Goal: Task Accomplishment & Management: Manage account settings

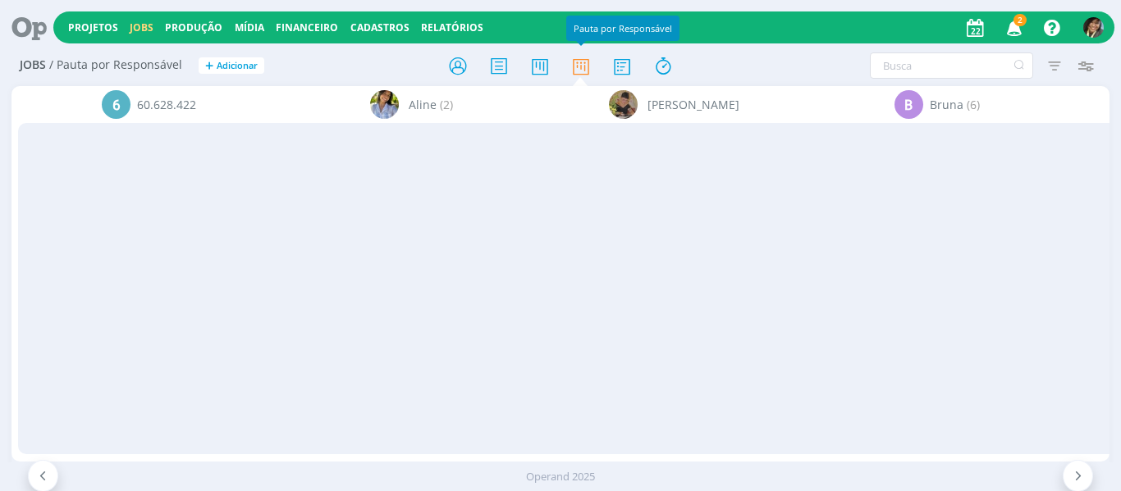
click at [1021, 24] on span "2" at bounding box center [1019, 20] width 13 height 12
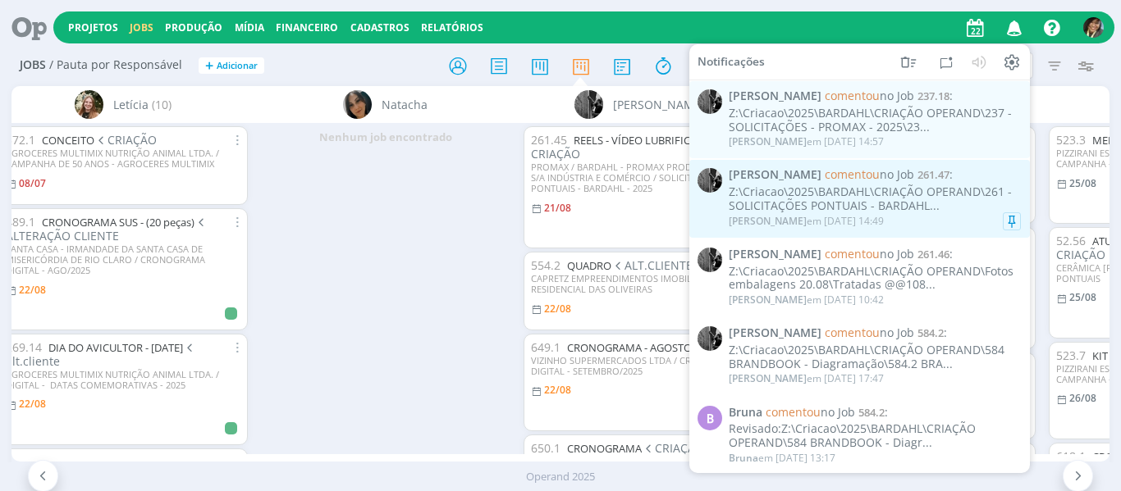
click at [828, 197] on div "Z:\Criacao\2025\BARDAHL\CRIAÇÃO OPERAND\261 - SOLICITAÇÕES PONTUAIS - BARDAHL..." at bounding box center [874, 199] width 292 height 28
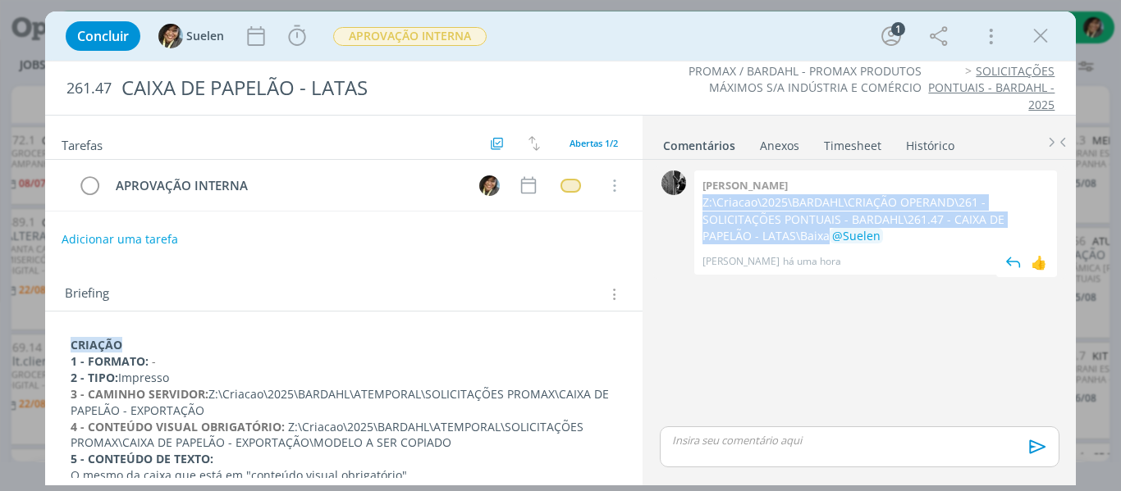
drag, startPoint x: 753, startPoint y: 233, endPoint x: 698, endPoint y: 208, distance: 60.2
click at [698, 208] on div "Pablo Z:\Criacao\2025\BARDAHL\CRIAÇÃO OPERAND\261 - SOLICITAÇÕES PONTUAIS - BAR…" at bounding box center [875, 223] width 363 height 104
copy p "Z:\Criacao\2025\BARDAHL\CRIAÇÃO OPERAND\261 - SOLICITAÇÕES PONTUAIS - BARDAHL\2…"
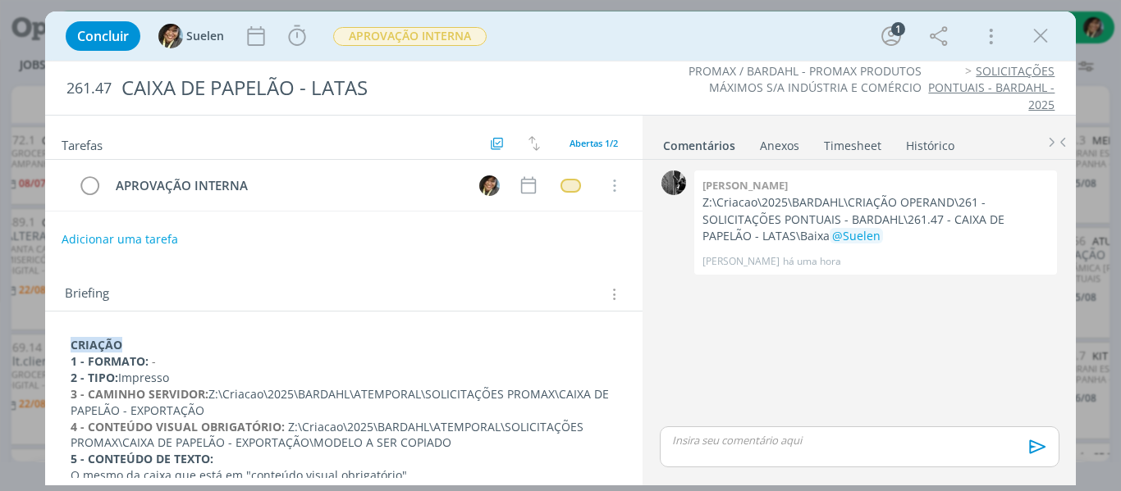
click at [1061, 27] on div "Concluir Suelen Iniciar Apontar Data * 22/08/2025 Horas * 00:00 Tarefa Selecion…" at bounding box center [560, 35] width 1007 height 39
click at [1044, 38] on icon "dialog" at bounding box center [1040, 36] width 25 height 25
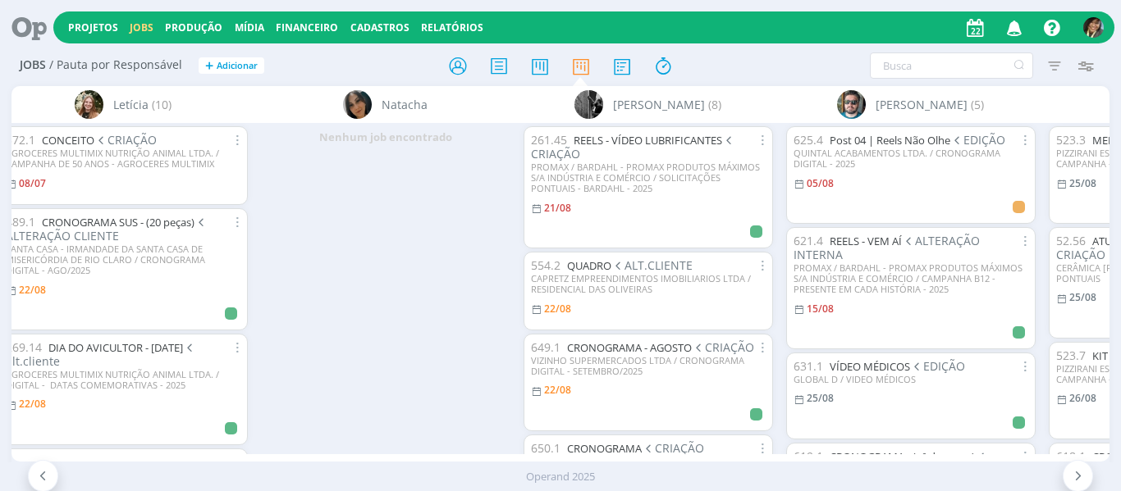
click at [1009, 30] on icon "button" at bounding box center [1014, 27] width 29 height 28
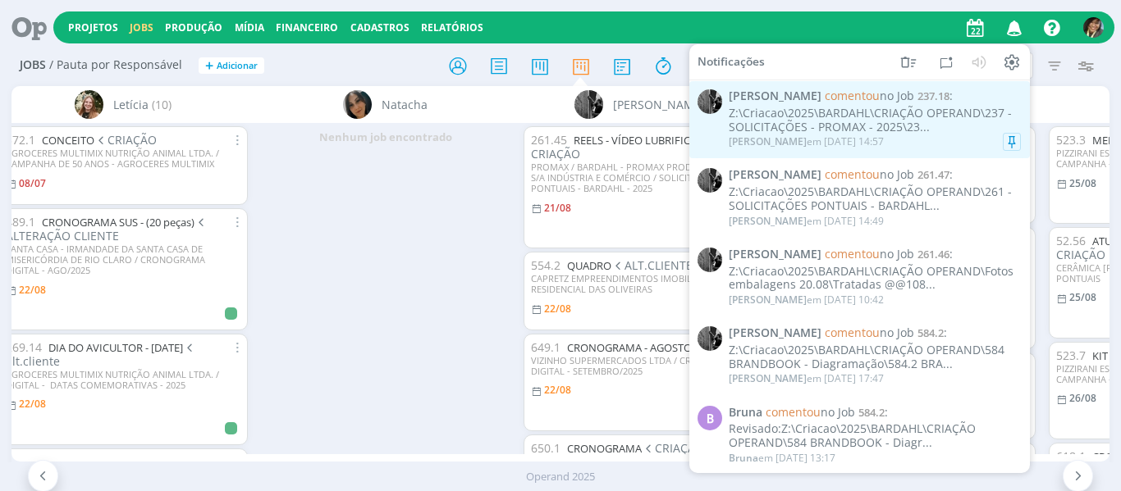
click at [819, 108] on div "Z:\Criacao\2025\BARDAHL\CRIAÇÃO OPERAND\237 - SOLICITAÇÕES - PROMAX - 2025\23..." at bounding box center [874, 121] width 292 height 28
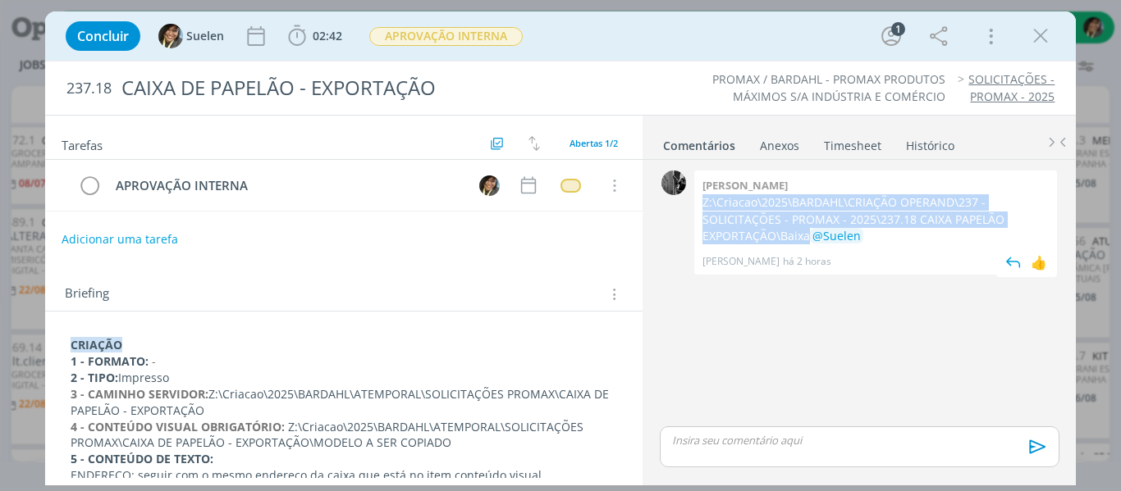
drag, startPoint x: 787, startPoint y: 236, endPoint x: 700, endPoint y: 200, distance: 94.2
click at [700, 200] on div "Pablo Z:\Criacao\2025\BARDAHL\CRIAÇÃO OPERAND\237 - SOLICITAÇÕES - PROMAX - 202…" at bounding box center [875, 223] width 363 height 104
copy p "Z:\Criacao\2025\BARDAHL\CRIAÇÃO OPERAND\237 - SOLICITAÇÕES - PROMAX - 2025\237.…"
drag, startPoint x: 806, startPoint y: 234, endPoint x: 974, endPoint y: 204, distance: 169.9
click at [700, 205] on div "Pablo Z:\Criacao\2025\BARDAHL\CRIAÇÃO OPERAND\237 - SOLICITAÇÕES - PROMAX - 202…" at bounding box center [875, 223] width 363 height 104
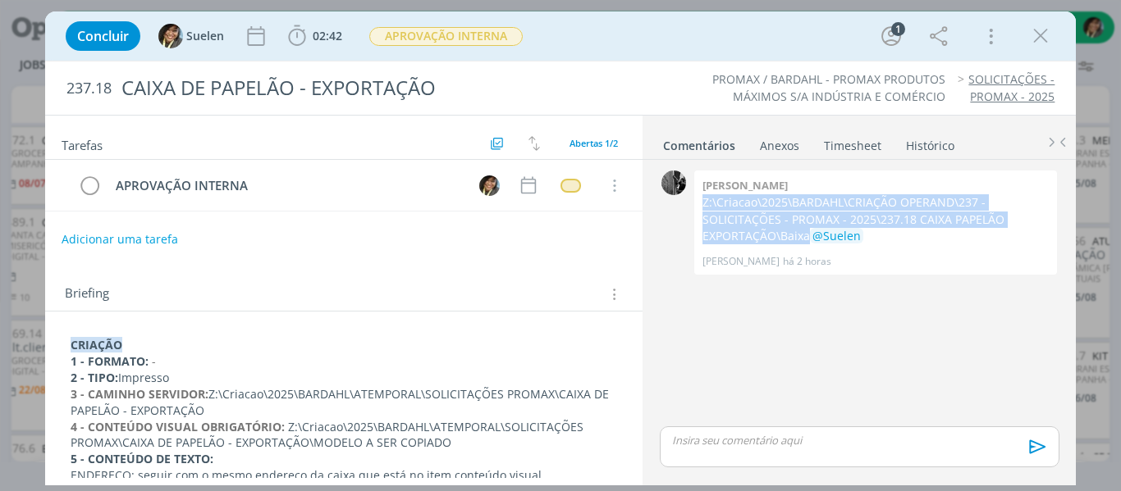
copy p "Z:\Criacao\2025\BARDAHL\CRIAÇÃO OPERAND\237 - SOLICITAÇÕES - PROMAX - 2025\237.…"
click at [1051, 39] on icon "dialog" at bounding box center [1040, 36] width 25 height 25
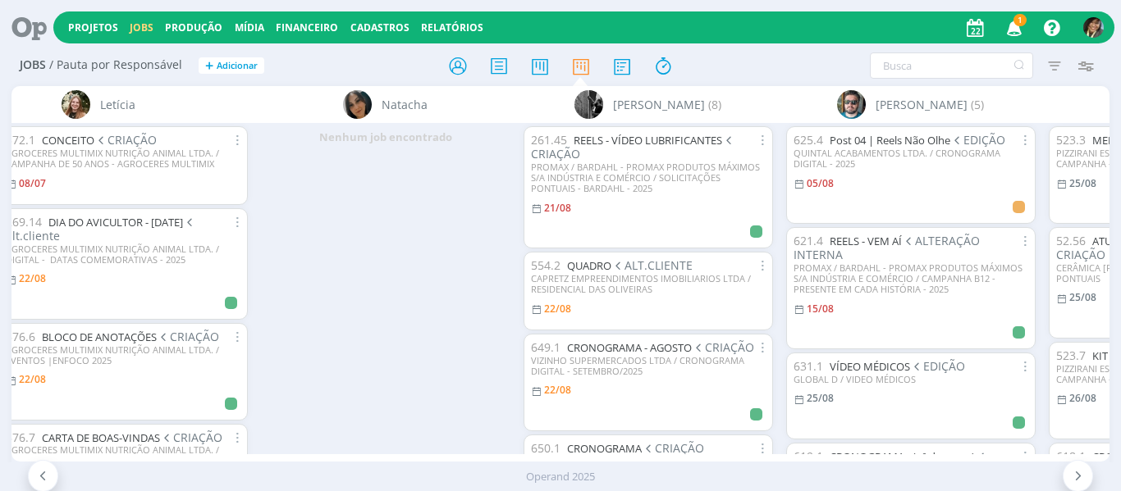
click at [1007, 22] on icon "button" at bounding box center [1014, 27] width 29 height 28
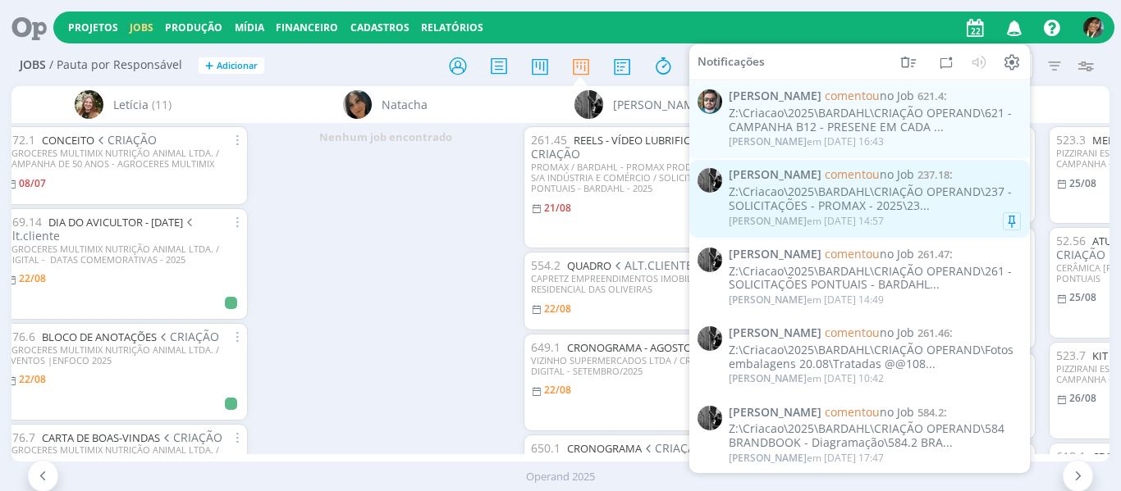
click at [866, 185] on div "Z:\Criacao\2025\BARDAHL\CRIAÇÃO OPERAND\237 - SOLICITAÇÕES - PROMAX - 2025\23..." at bounding box center [874, 199] width 292 height 28
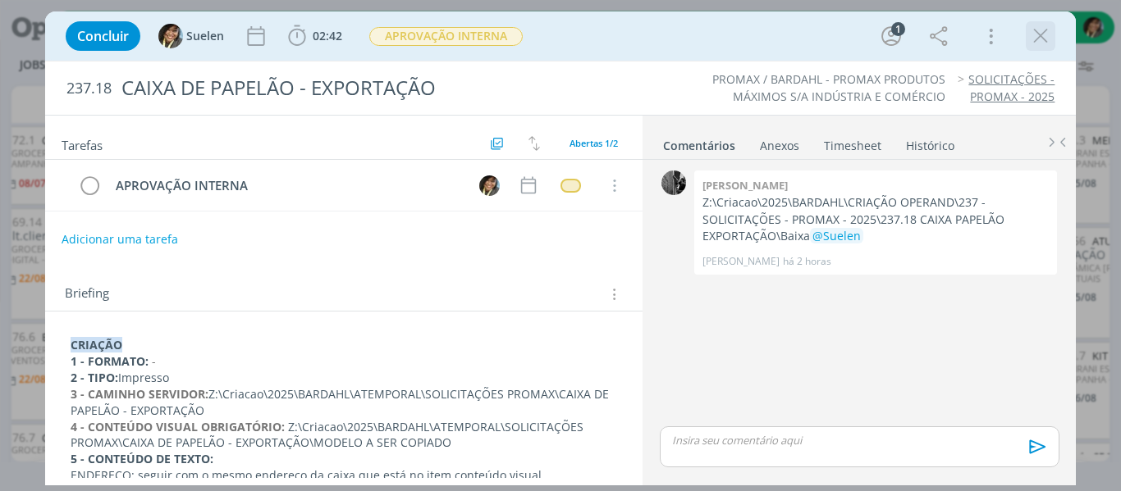
drag, startPoint x: 1058, startPoint y: 27, endPoint x: 1049, endPoint y: 32, distance: 10.3
click at [1057, 28] on div "Concluir Suelen 02:42 Iniciar Apontar Data * 22/08/2025 Horas * 00:00 Tarefa Se…" at bounding box center [560, 35] width 1007 height 39
click at [1045, 34] on icon "dialog" at bounding box center [1040, 36] width 25 height 25
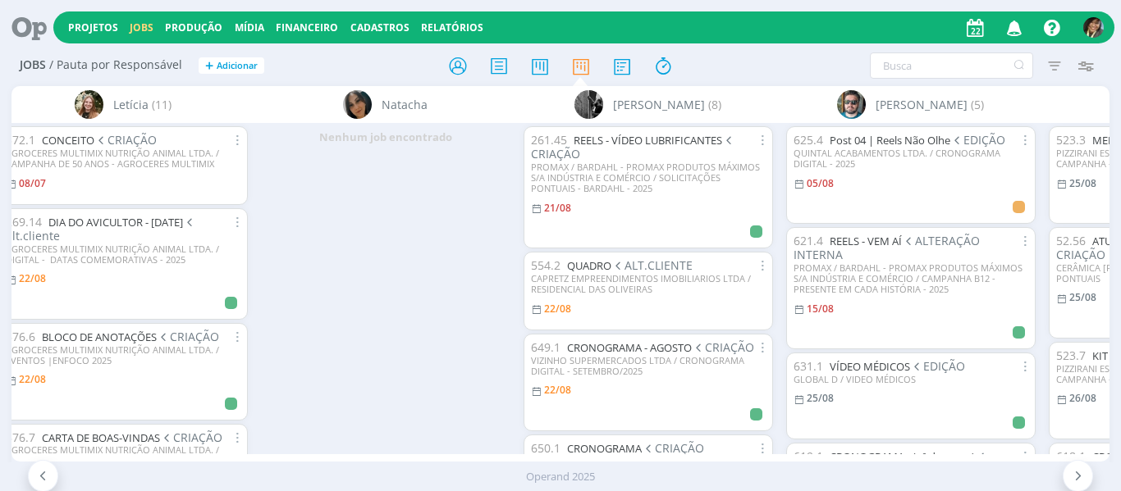
click at [1019, 25] on icon "button" at bounding box center [1014, 27] width 29 height 28
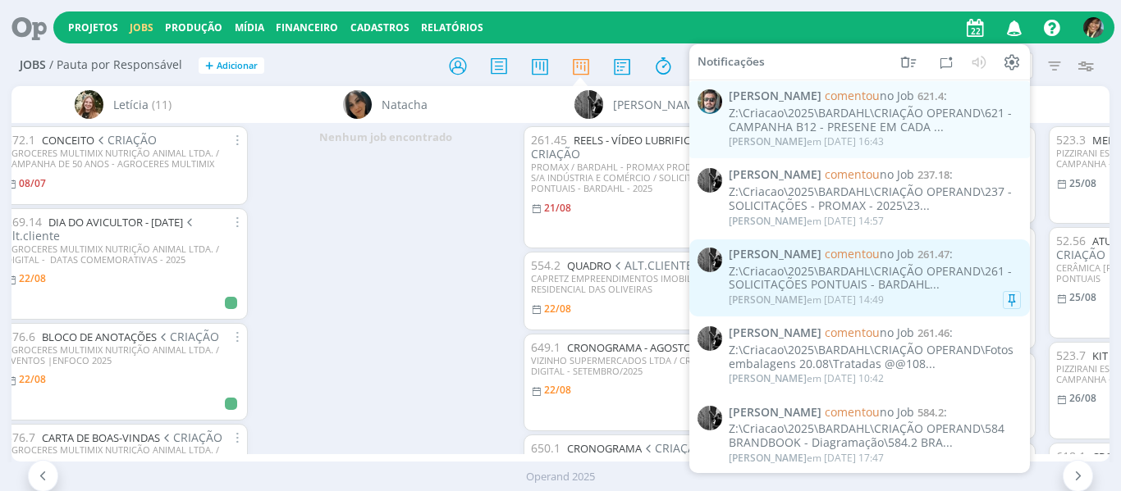
click at [914, 259] on span "Pablo comentou no Job 261.47 :" at bounding box center [874, 255] width 292 height 14
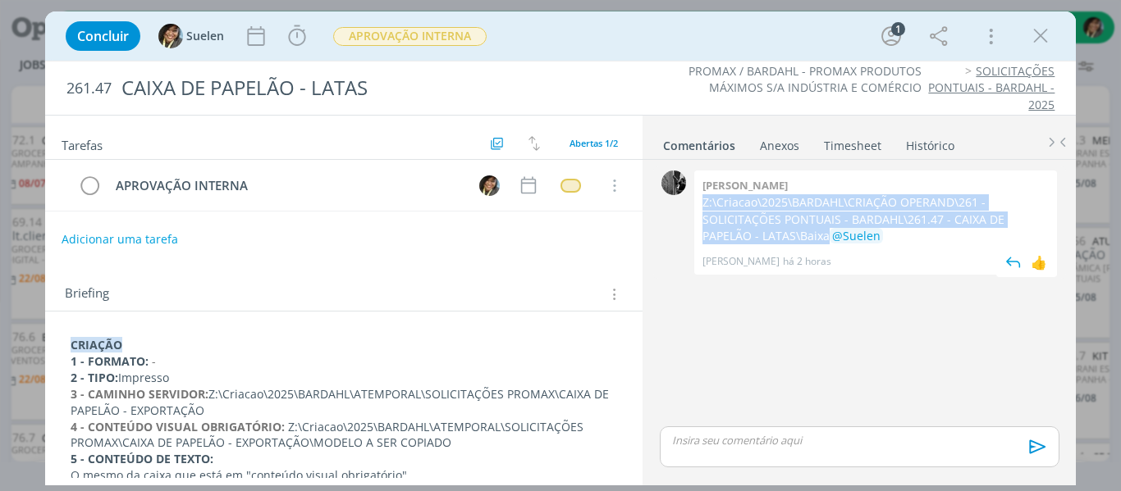
drag, startPoint x: 769, startPoint y: 217, endPoint x: 768, endPoint y: 233, distance: 15.6
click at [768, 233] on div "Pablo Z:\Criacao\2025\BARDAHL\CRIAÇÃO OPERAND\261 - SOLICITAÇÕES PONTUAIS - BAR…" at bounding box center [875, 223] width 363 height 104
copy p "Z:\Criacao\2025\BARDAHL\CRIAÇÃO OPERAND\261 - SOLICITAÇÕES PONTUAIS - BARDAHL\2…"
drag, startPoint x: 1045, startPoint y: 38, endPoint x: 530, endPoint y: 115, distance: 520.9
click at [1045, 38] on icon "dialog" at bounding box center [1040, 36] width 25 height 25
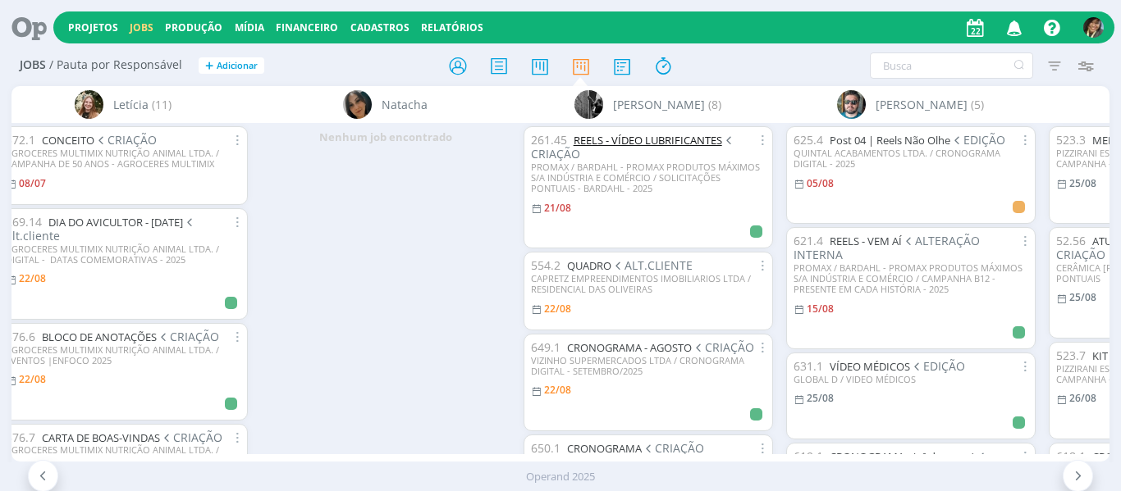
click at [644, 141] on link "REELS - VÍDEO LUBRIFICANTES" at bounding box center [647, 140] width 148 height 15
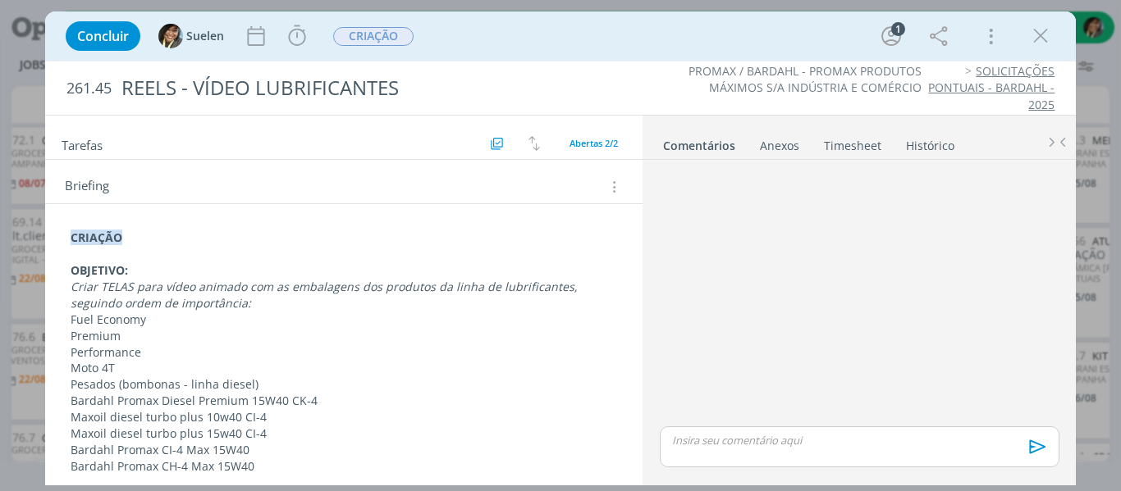
scroll to position [246, 0]
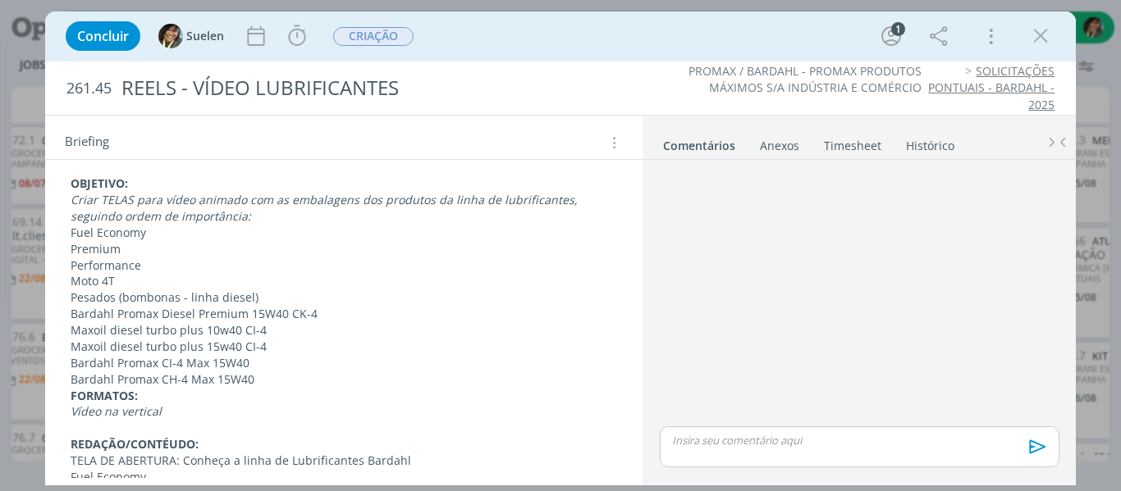
click at [280, 373] on p "Bardahl Promax CH-4 Max 15W40" at bounding box center [344, 380] width 547 height 16
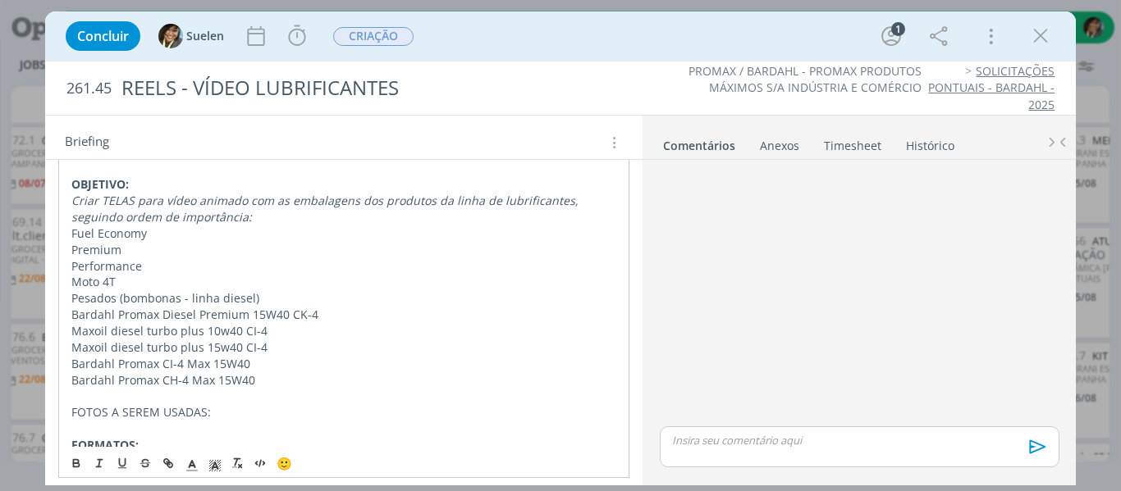
scroll to position [351, 0]
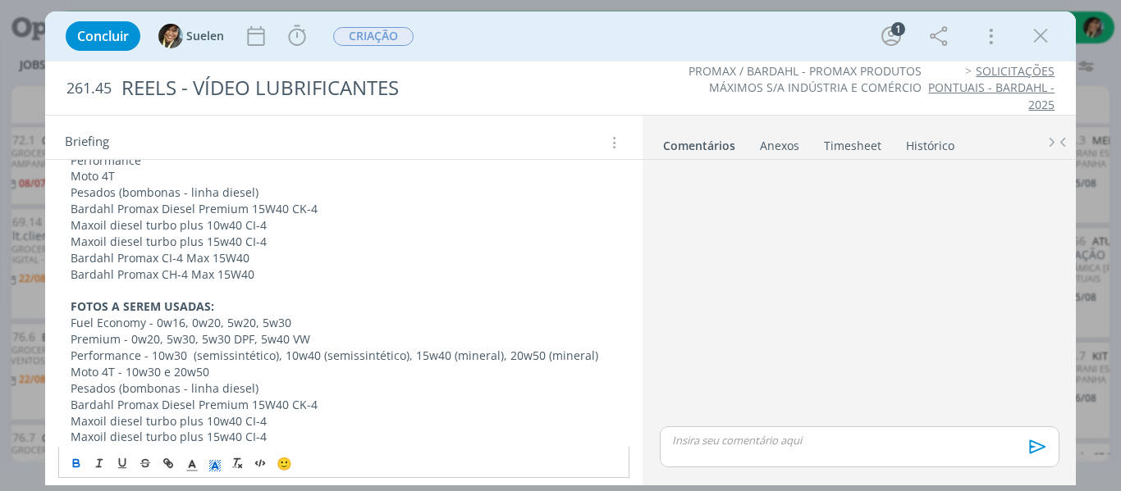
click at [212, 468] on line "dialog" at bounding box center [214, 468] width 4 height 0
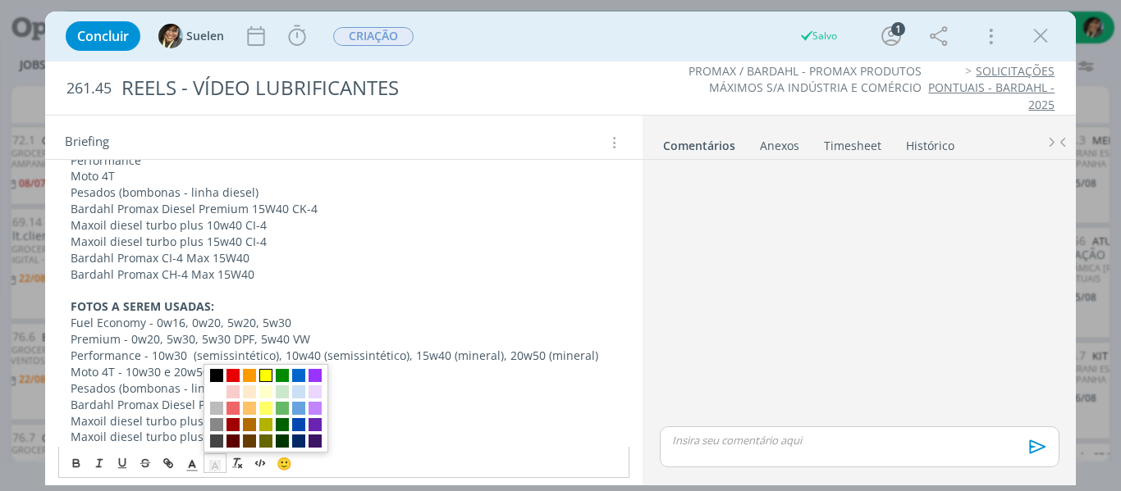
click at [266, 377] on span "dialog" at bounding box center [265, 375] width 13 height 13
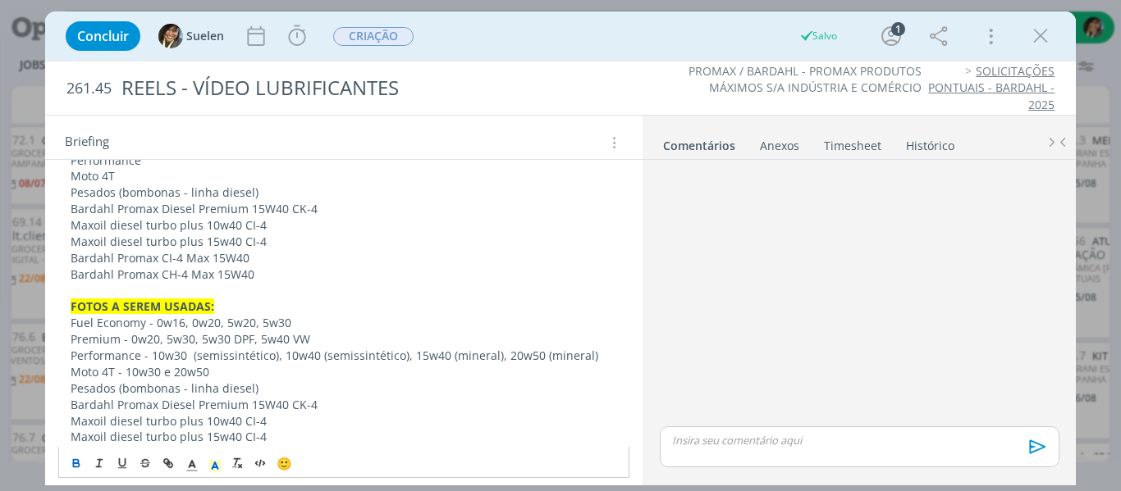
click at [315, 285] on p "dialog" at bounding box center [344, 291] width 547 height 16
click at [149, 326] on p "Fuel Economy - 0w16, 0w20, 5w20, 5w30" at bounding box center [344, 323] width 547 height 16
click at [177, 350] on p "Performance - 10w30 (semissintético), 10w40 (semissintético), 15w40 (mineral), …" at bounding box center [344, 356] width 547 height 16
click at [153, 322] on p "Fuel Economy - 0w16, 0w20, 5w20, 5w30" at bounding box center [344, 323] width 547 height 16
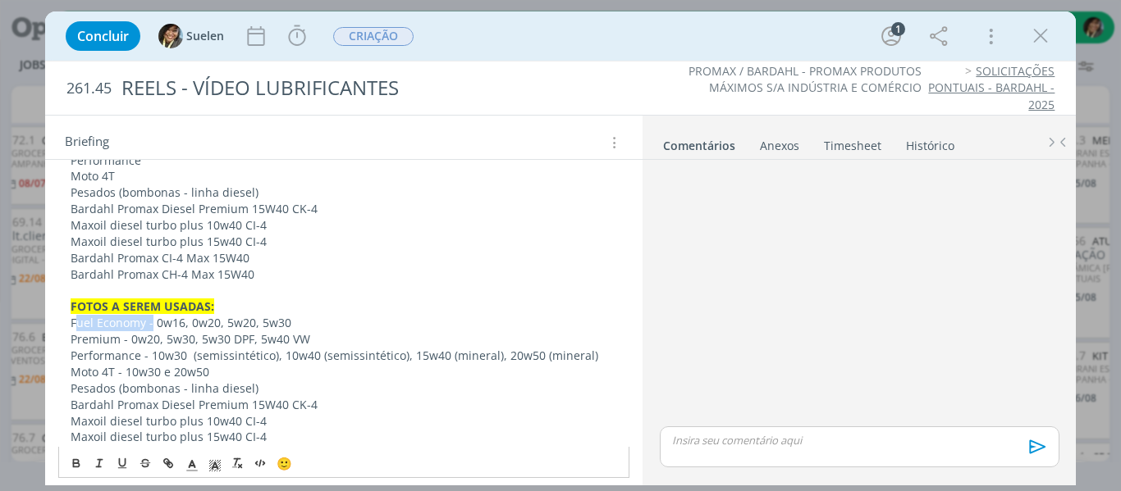
click at [74, 323] on p "Fuel Economy - 0w16, 0w20, 5w20, 5w30" at bounding box center [344, 323] width 547 height 16
click at [71, 322] on p "Fuel Economy - 0w16, 0w20, 5w20, 5w30" at bounding box center [344, 323] width 547 height 16
click at [125, 340] on p "Premium - 0w20, 5w30, 5w30 DPF, 5w40 VW" at bounding box center [344, 339] width 547 height 16
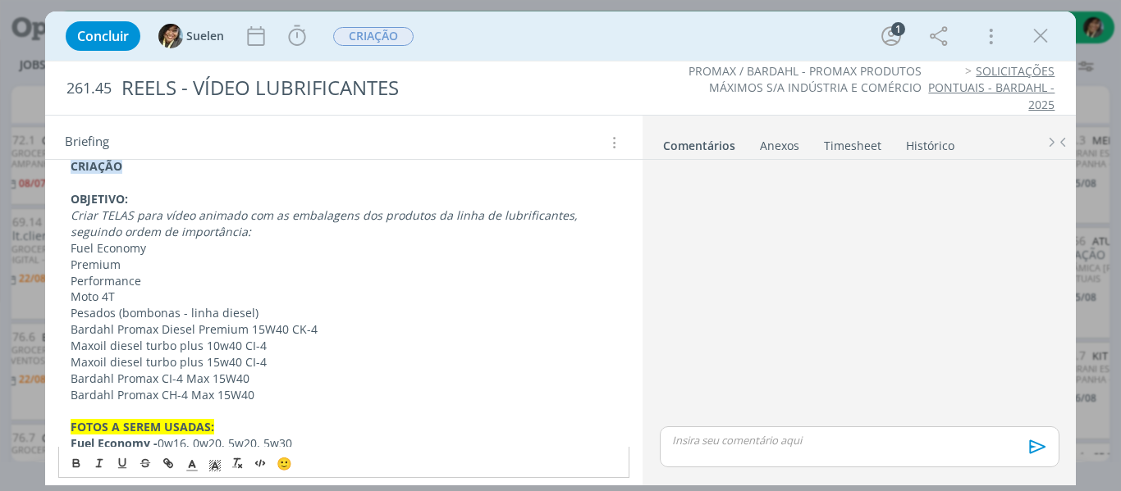
scroll to position [0, 0]
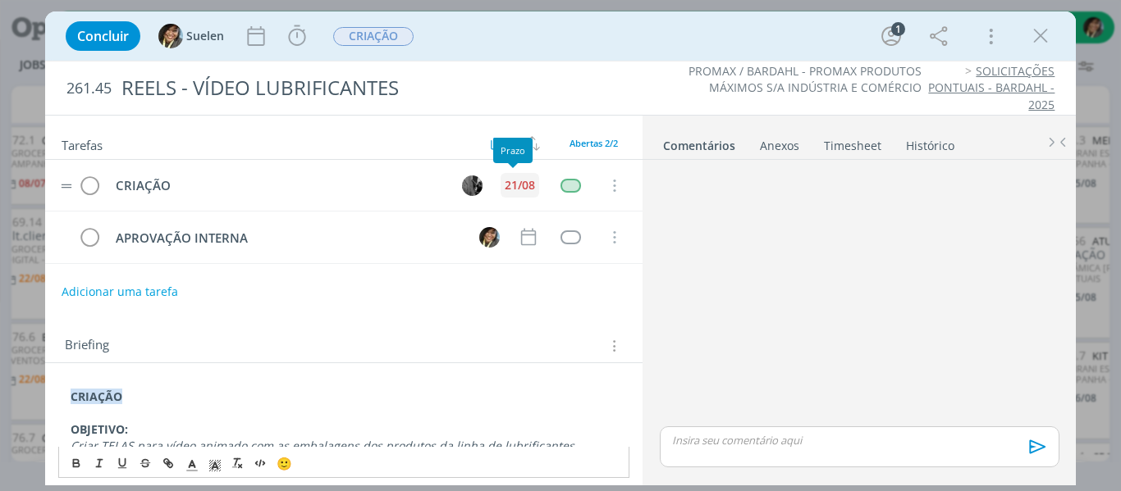
click at [511, 183] on div "21/08" at bounding box center [520, 185] width 30 height 11
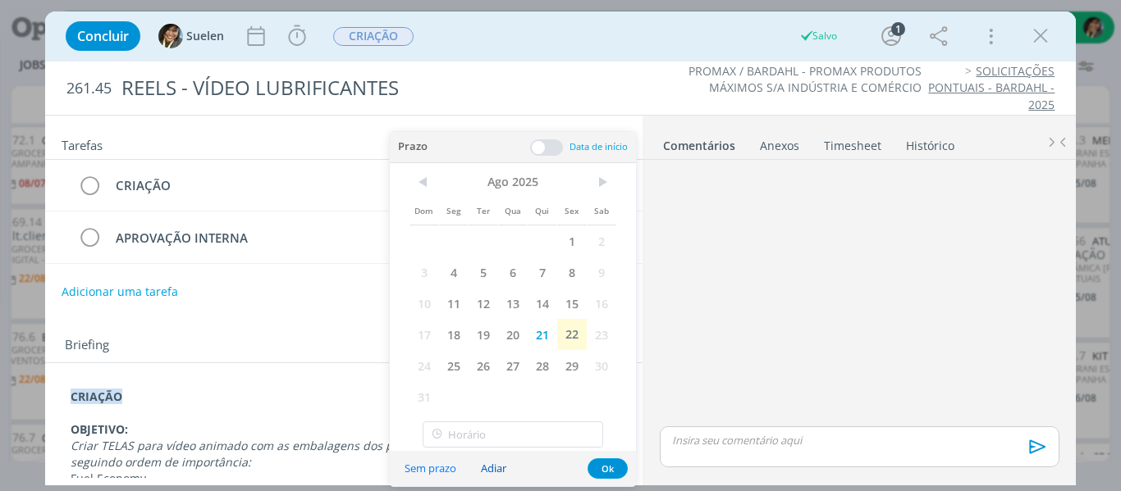
drag, startPoint x: 450, startPoint y: 367, endPoint x: 513, endPoint y: 459, distance: 111.5
click at [450, 368] on span "25" at bounding box center [454, 365] width 30 height 31
click at [613, 464] on button "Ok" at bounding box center [607, 469] width 40 height 21
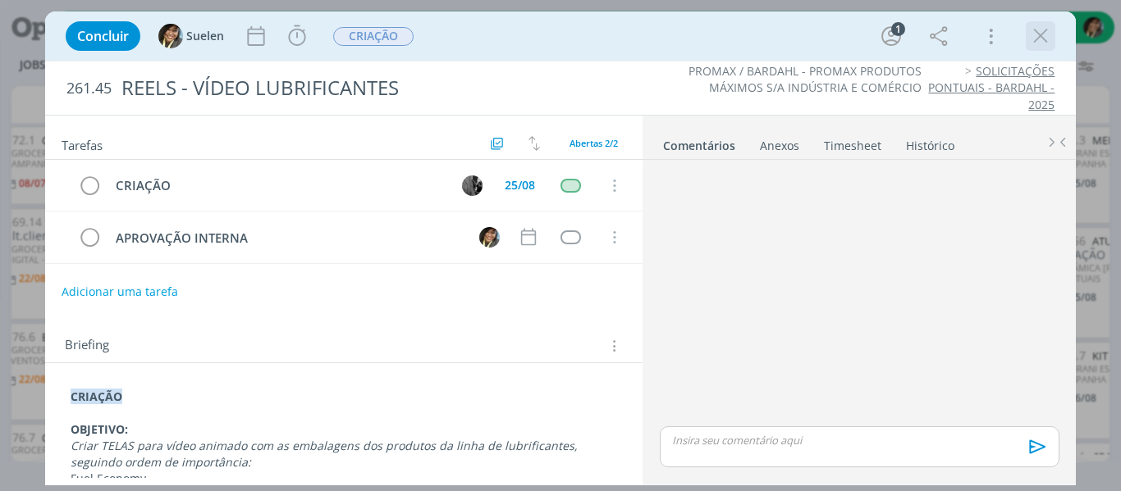
click at [1045, 37] on icon "dialog" at bounding box center [1040, 36] width 25 height 25
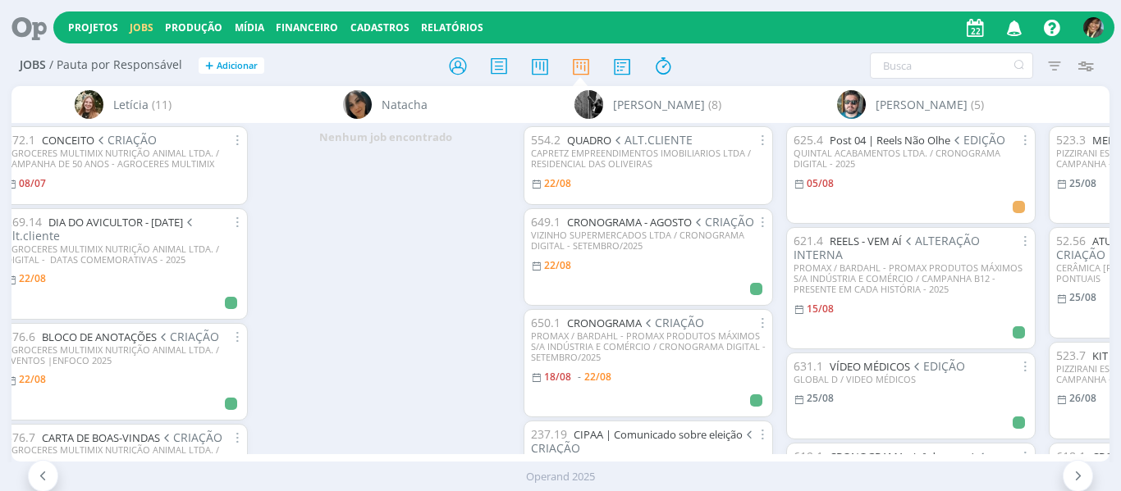
click at [1018, 21] on icon "button" at bounding box center [1014, 27] width 29 height 28
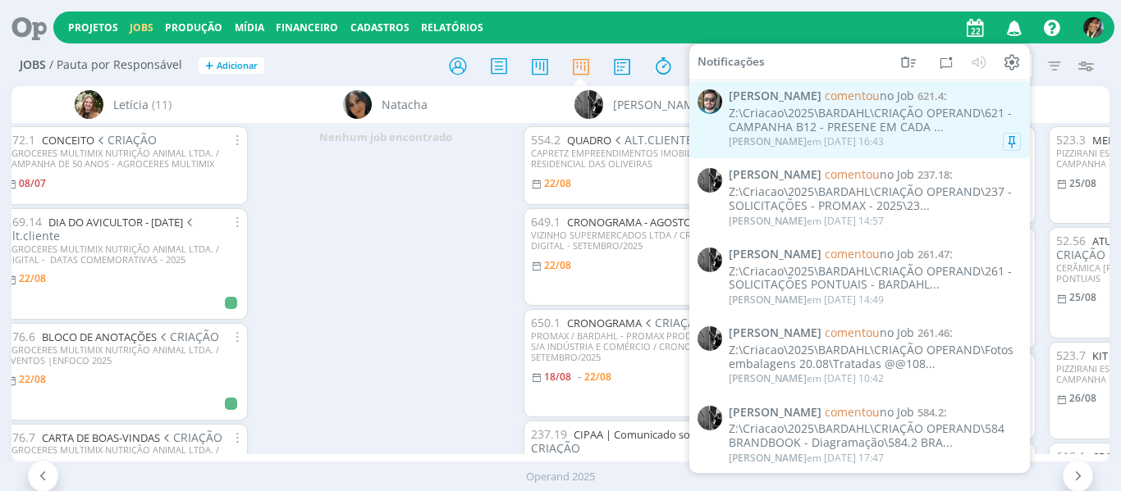
click at [916, 103] on span "Rafael comentou no Job 621.4 :" at bounding box center [874, 96] width 292 height 14
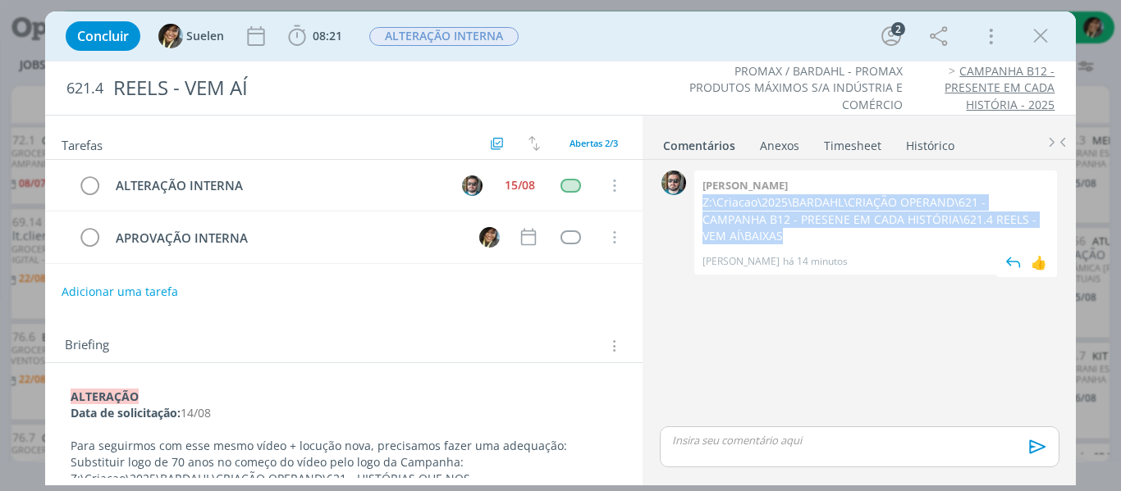
drag, startPoint x: 699, startPoint y: 203, endPoint x: 1048, endPoint y: 218, distance: 349.0
click at [1048, 221] on div "Rafael Z:\Criacao\2025\BARDAHL\CRIAÇÃO OPERAND\621 - CAMPANHA B12 - PRESENE EM …" at bounding box center [875, 223] width 363 height 104
copy p "Z:\Criacao\2025\BARDAHL\CRIAÇÃO OPERAND\621 - CAMPANHA B12 - PRESENE EM CADA HI…"
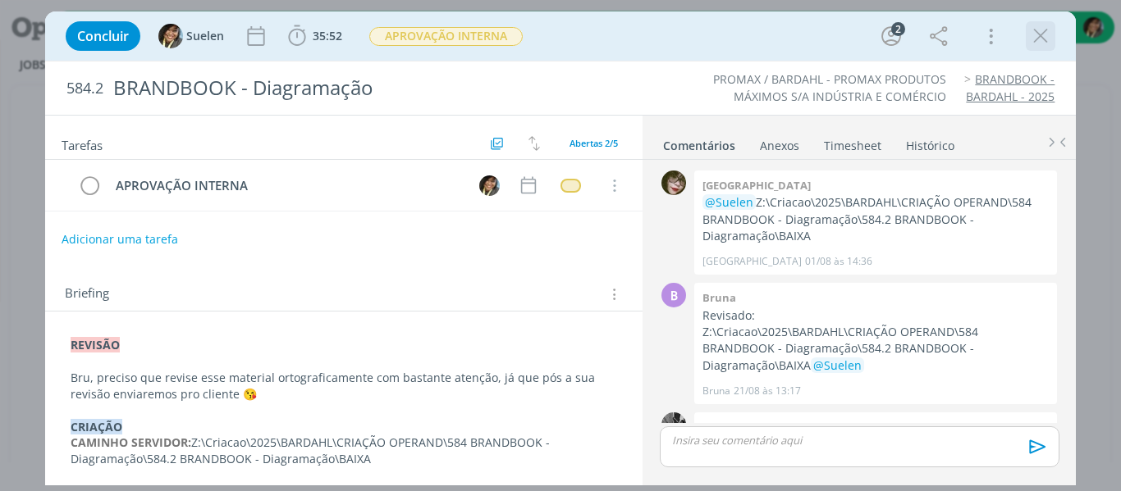
scroll to position [98, 0]
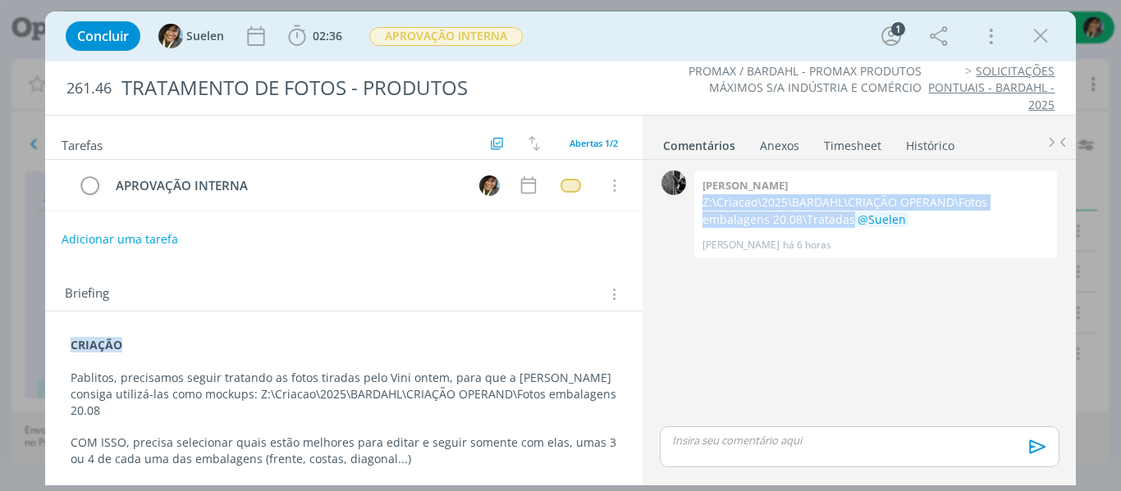
scroll to position [378, 0]
drag, startPoint x: 97, startPoint y: 184, endPoint x: 162, endPoint y: 54, distance: 144.9
click at [97, 184] on icon "dialog" at bounding box center [90, 186] width 23 height 25
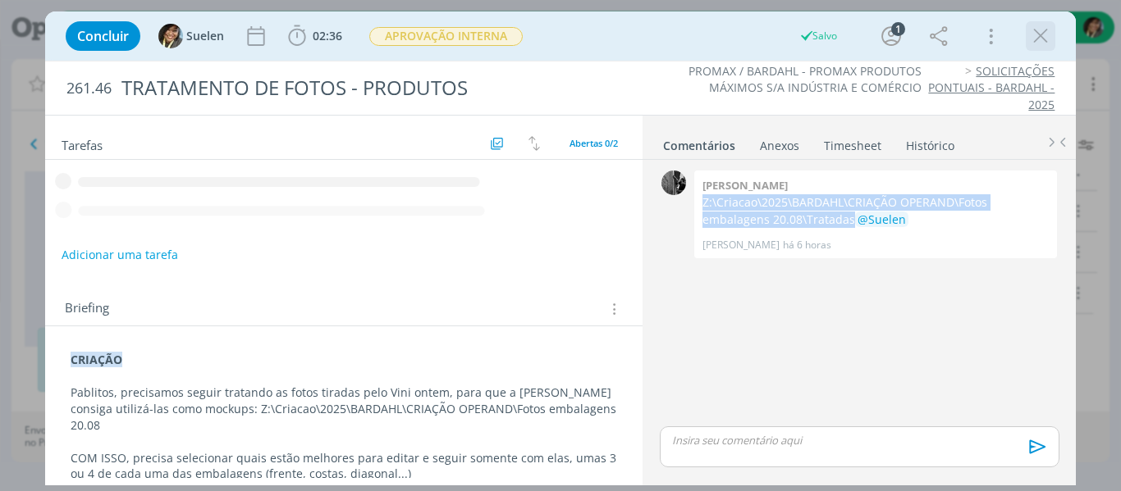
click at [1041, 43] on icon "dialog" at bounding box center [1040, 36] width 25 height 25
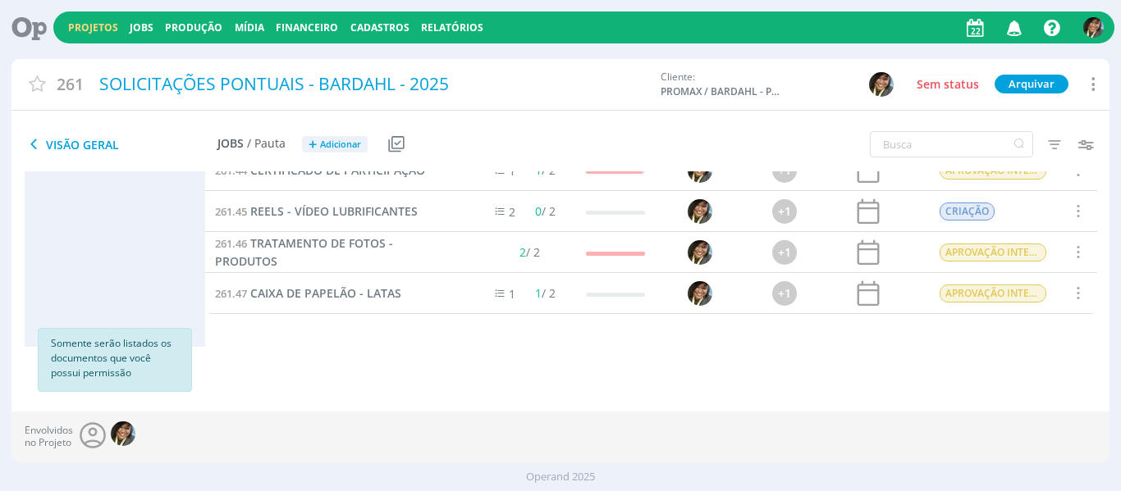
click at [1046, 30] on div "Projetos Jobs Produção [GEOGRAPHIC_DATA] Financeiro Cadastros Relatórios Notifi…" at bounding box center [560, 245] width 1121 height 491
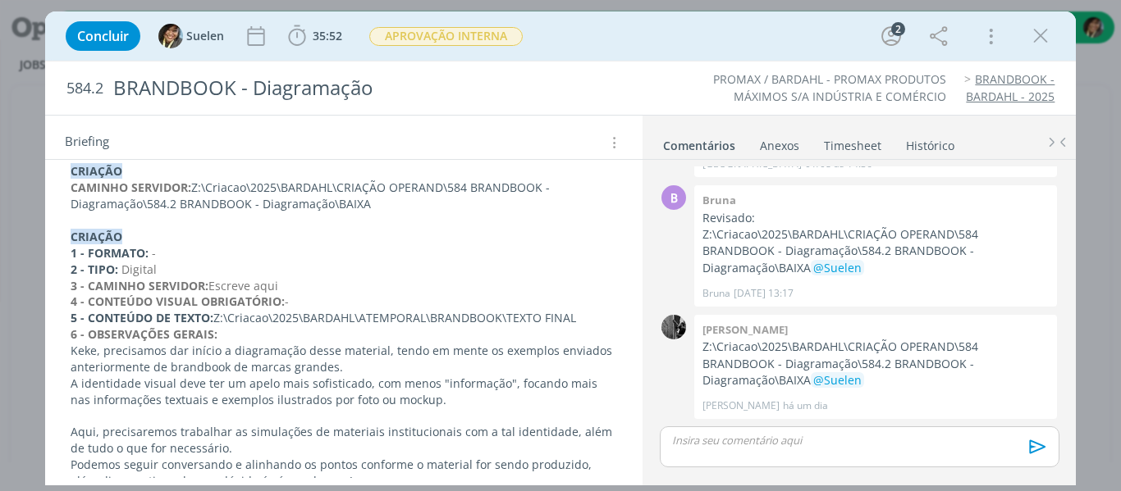
scroll to position [410, 0]
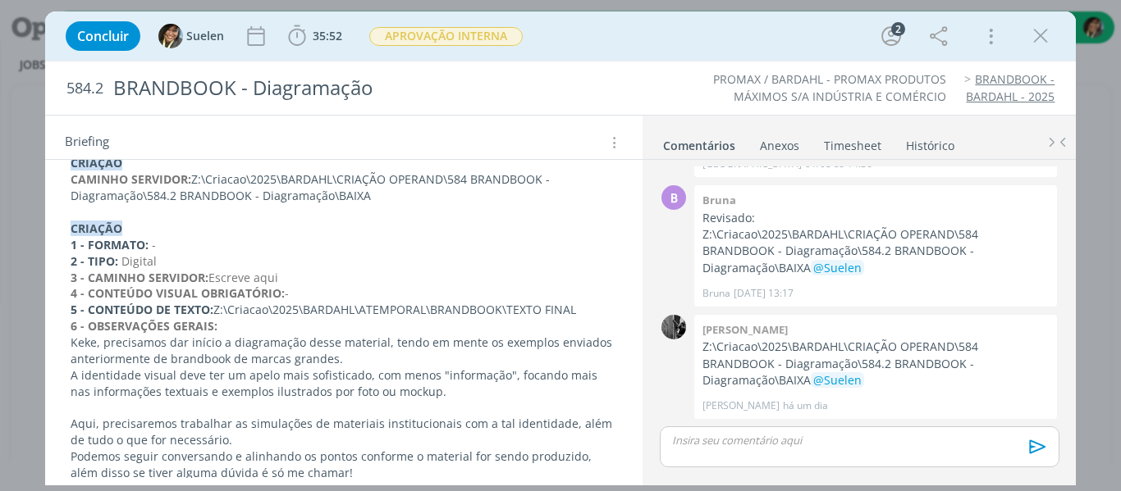
drag, startPoint x: 218, startPoint y: 306, endPoint x: 576, endPoint y: 316, distance: 357.8
click at [576, 316] on p "5 - CONTEÚDO DE TEXTO: Z:\Criacao\2025\BARDAHL\ATEMPORAL\BRANDBOOK\TEXTO FINAL" at bounding box center [344, 310] width 547 height 16
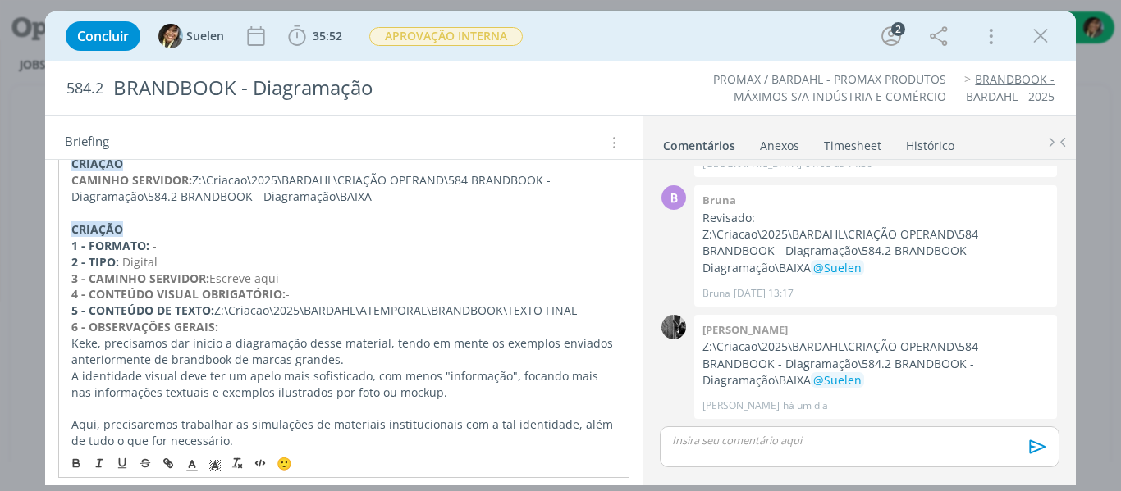
copy p "Z:\Criacao\2025\BARDAHL\ATEMPORAL\BRANDBOOK\TEXTO FINAL"
